Goal: Task Accomplishment & Management: Use online tool/utility

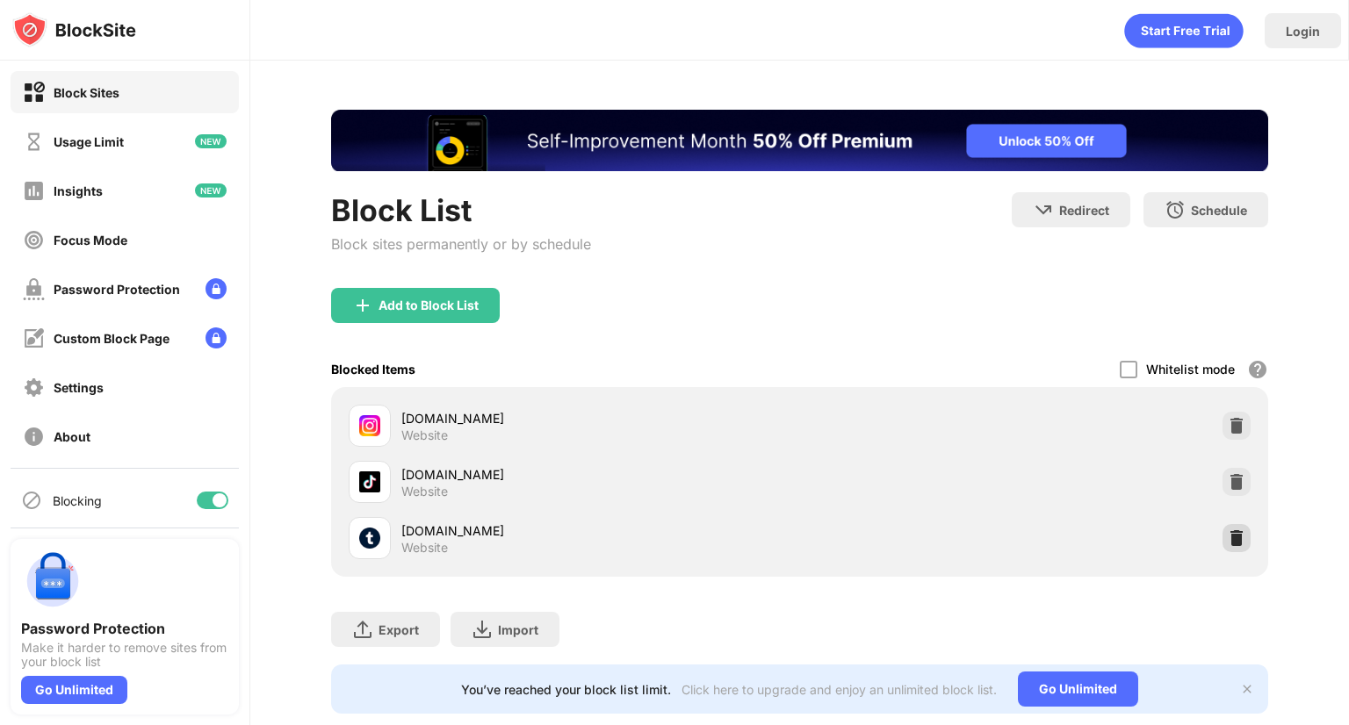
click at [1228, 533] on img at bounding box center [1237, 539] width 18 height 18
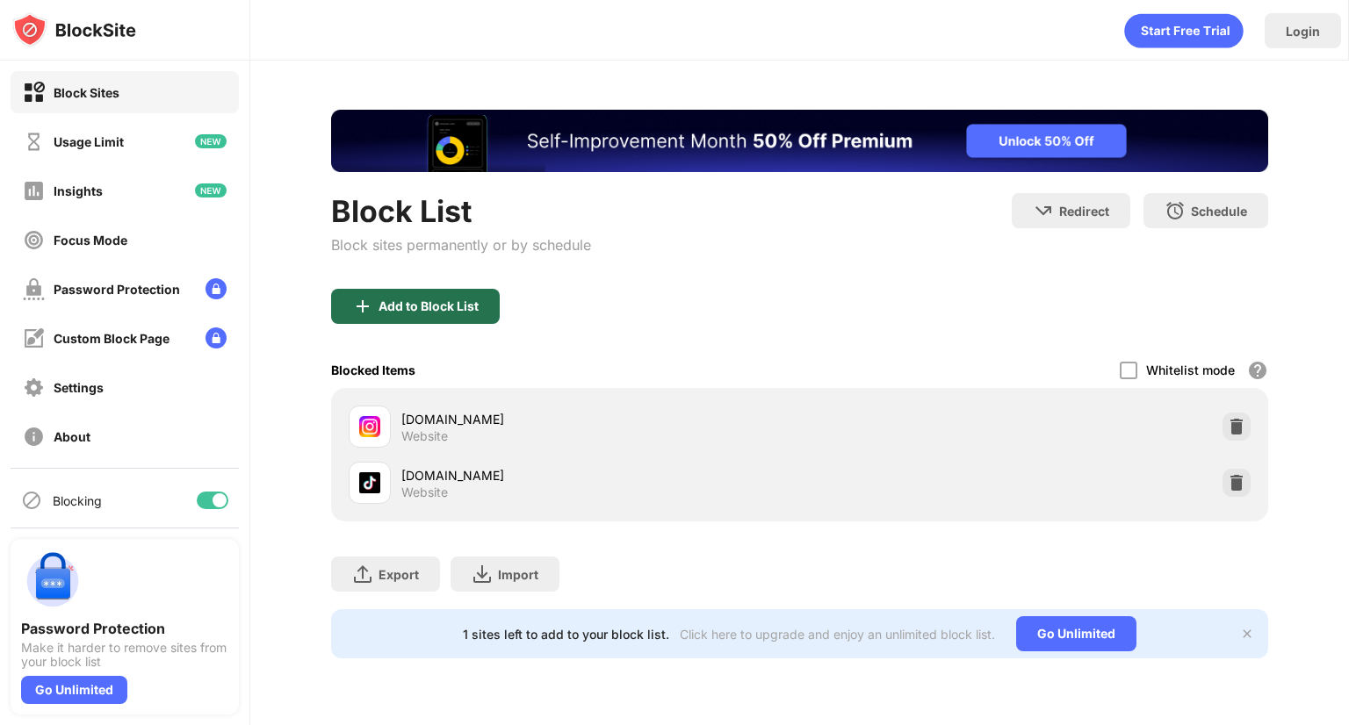
click at [454, 308] on div "Add to Block List" at bounding box center [429, 306] width 100 height 14
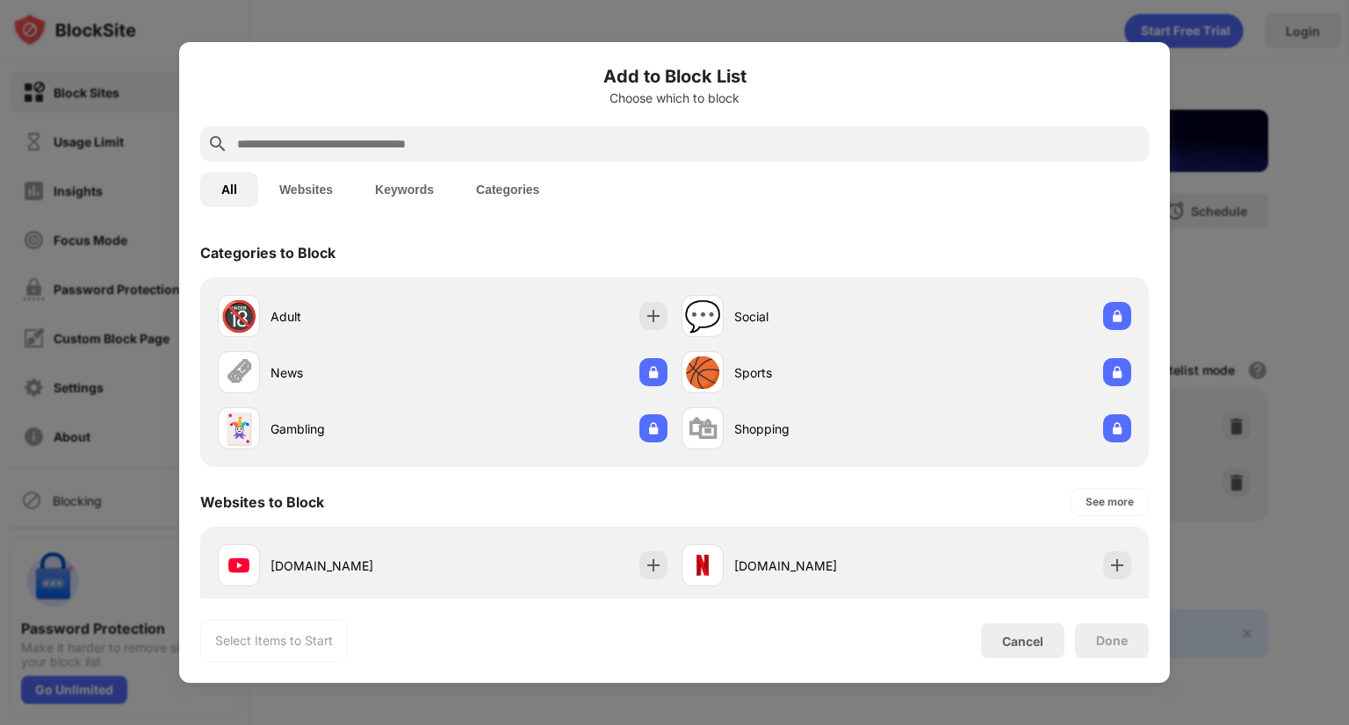
click at [443, 145] on input "text" at bounding box center [688, 143] width 906 height 21
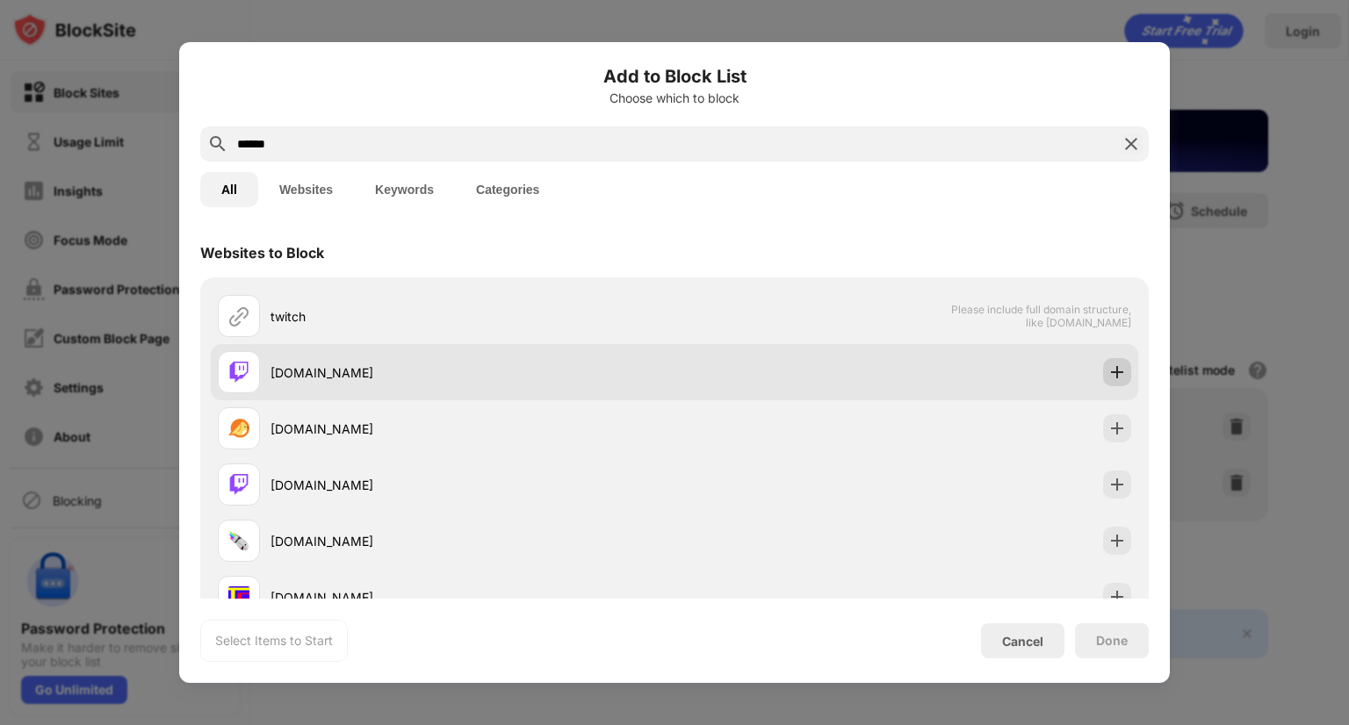
type input "******"
click at [1115, 382] on div at bounding box center [1117, 372] width 28 height 28
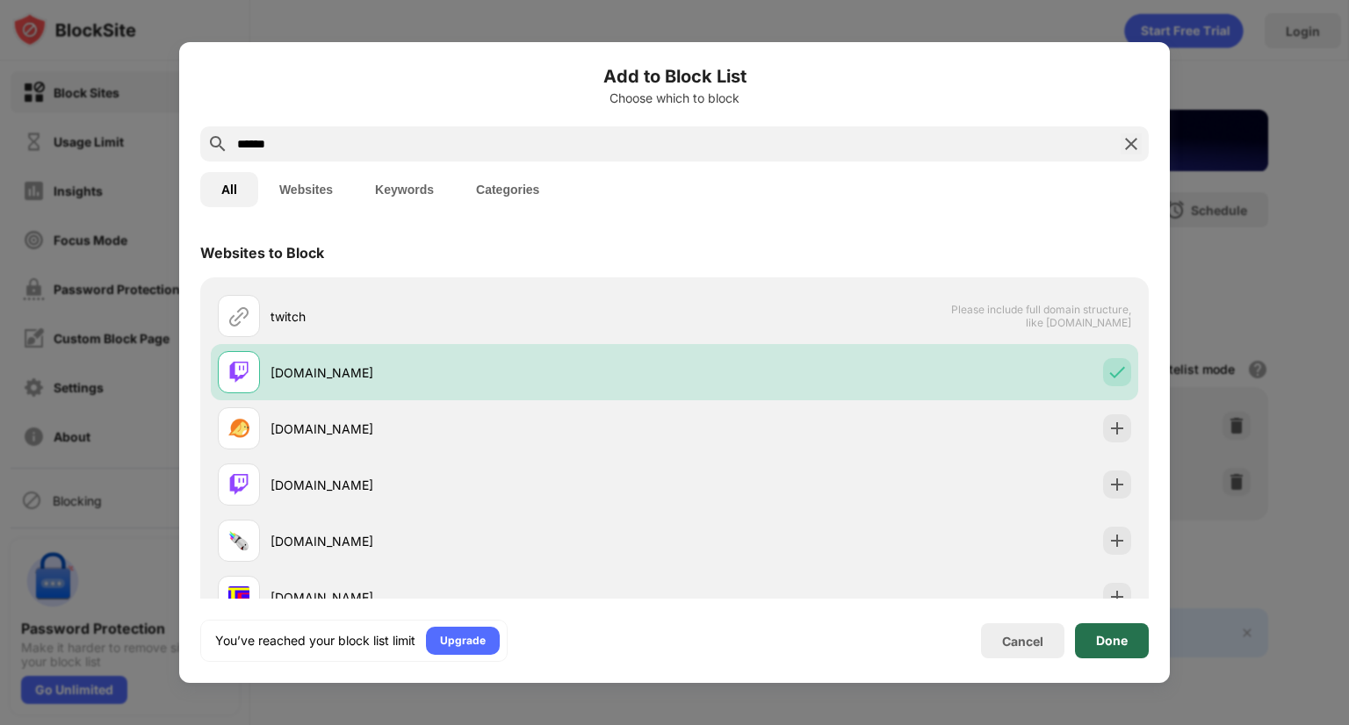
click at [1085, 635] on div "Done" at bounding box center [1112, 641] width 74 height 35
